Goal: Entertainment & Leisure: Consume media (video, audio)

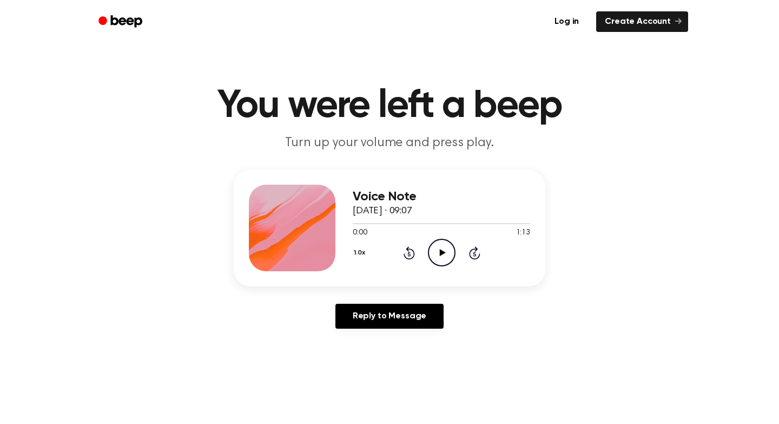
click at [446, 258] on icon "Play Audio" at bounding box center [442, 253] width 28 height 28
click at [358, 253] on button "1.0x" at bounding box center [361, 252] width 16 height 18
click at [374, 341] on span "1.2x" at bounding box center [371, 337] width 14 height 11
